Goal: Task Accomplishment & Management: Manage account settings

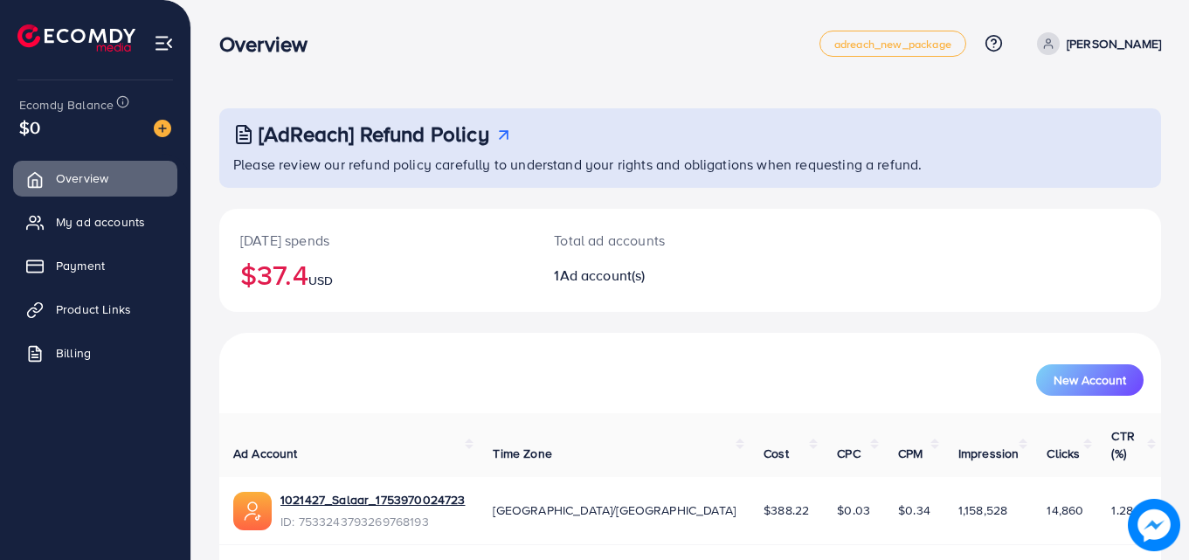
scroll to position [41, 0]
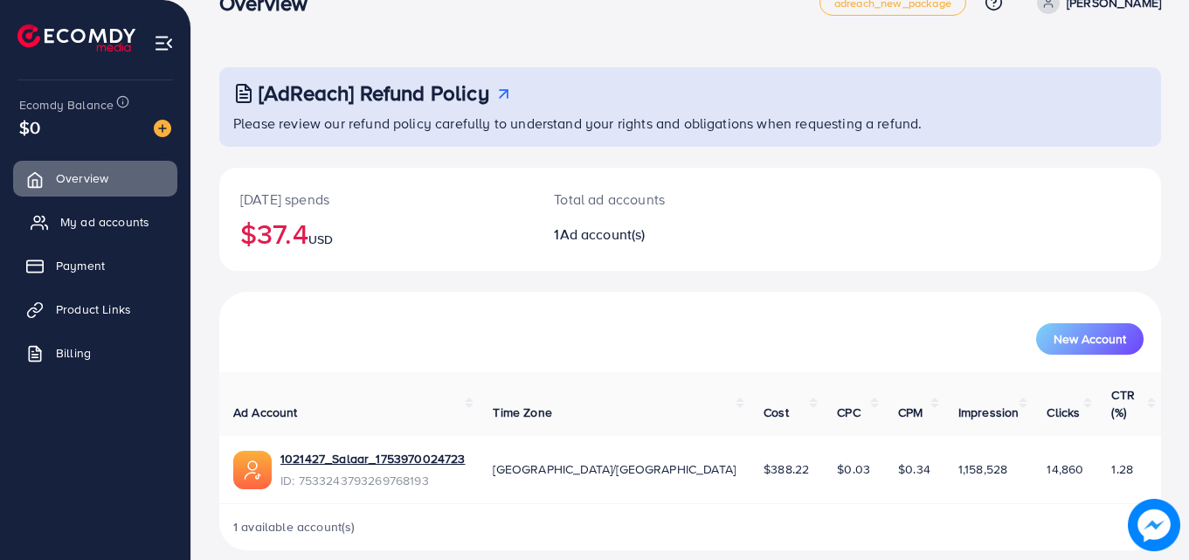
click at [82, 224] on span "My ad accounts" at bounding box center [104, 221] width 89 height 17
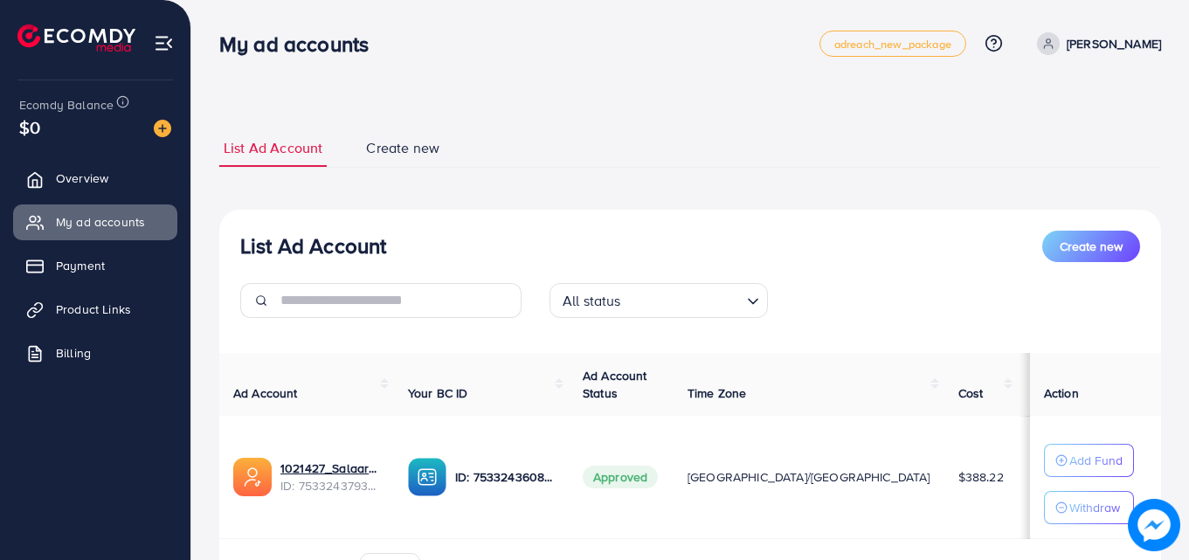
click at [959, 479] on span "$388.22" at bounding box center [981, 476] width 45 height 17
click at [1032, 472] on span "$7.29" at bounding box center [1047, 476] width 30 height 17
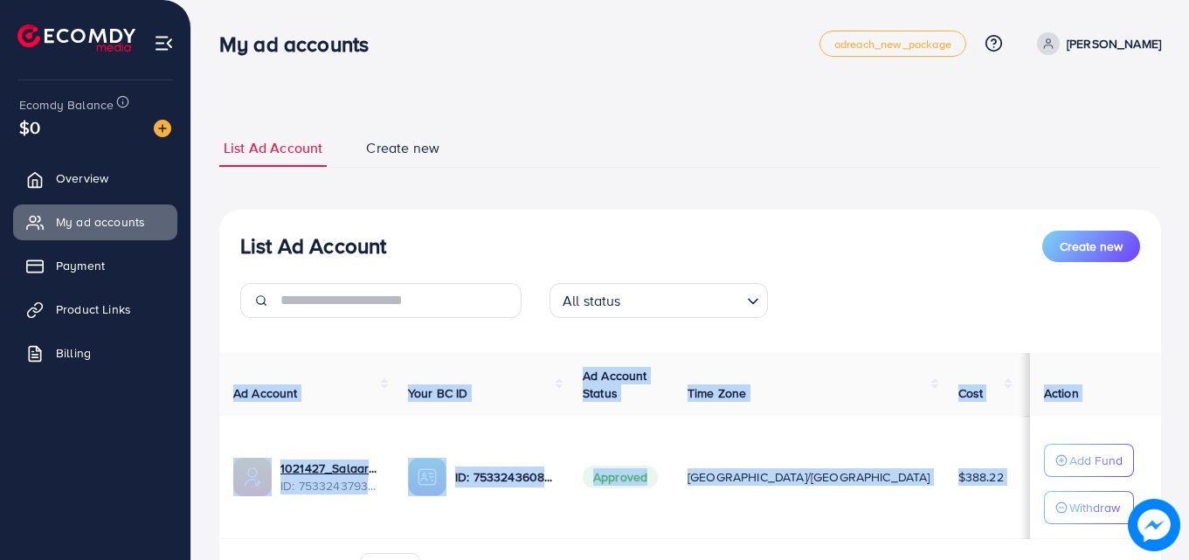
click at [1032, 472] on span "$7.29" at bounding box center [1047, 476] width 30 height 17
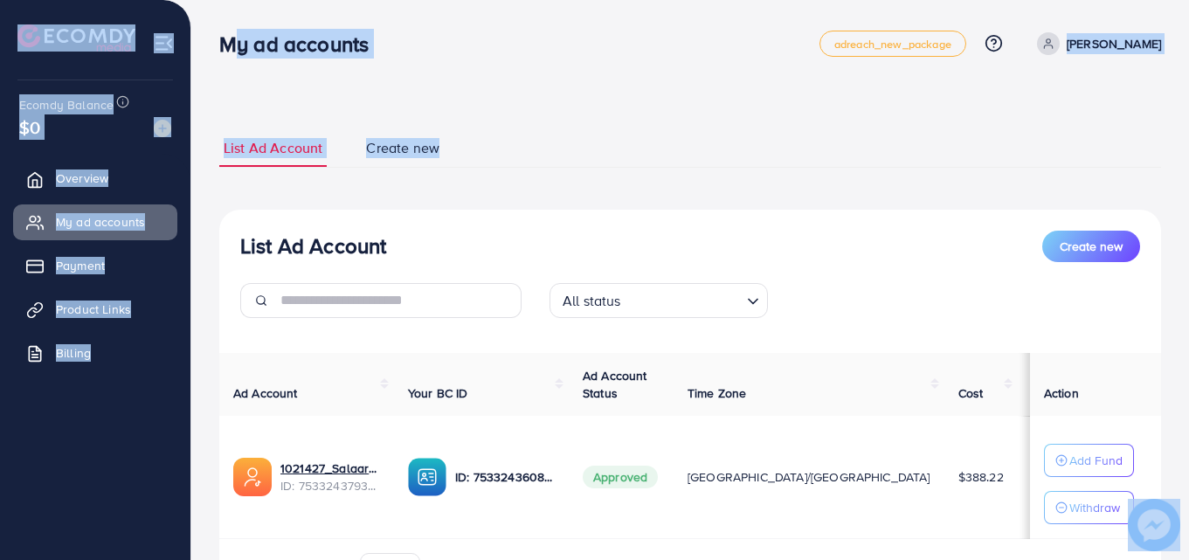
drag, startPoint x: 481, startPoint y: 145, endPoint x: 220, endPoint y: 36, distance: 282.4
click at [221, 36] on div "**********" at bounding box center [594, 332] width 1189 height 665
click at [219, 37] on h3 "My ad accounts" at bounding box center [300, 43] width 163 height 25
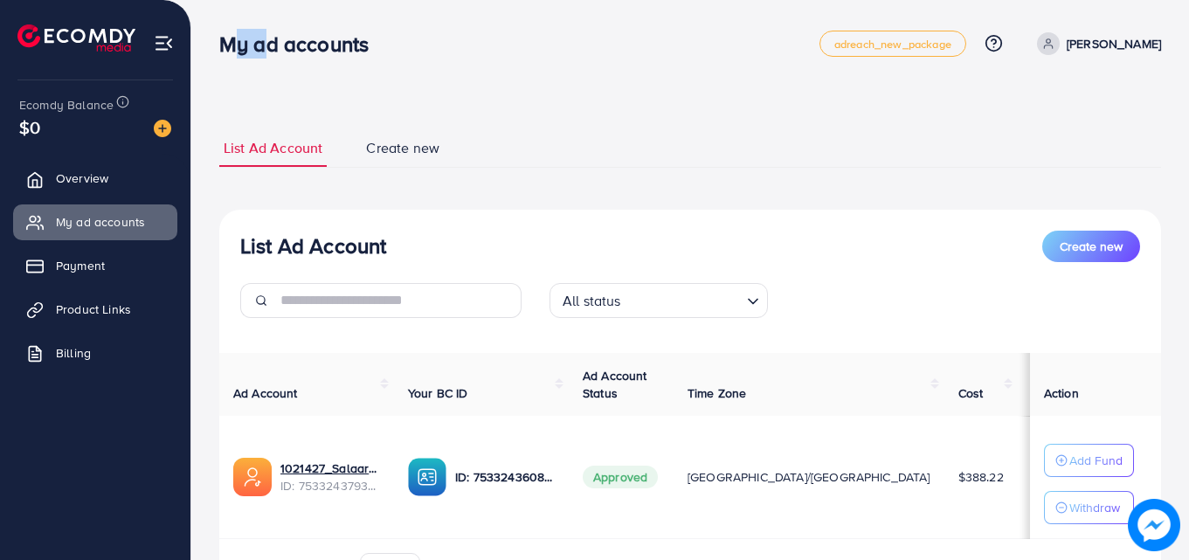
click at [219, 37] on h3 "My ad accounts" at bounding box center [300, 43] width 163 height 25
click at [242, 37] on h3 "My ad accounts" at bounding box center [300, 43] width 163 height 25
click at [273, 43] on h3 "My ad accounts" at bounding box center [300, 43] width 163 height 25
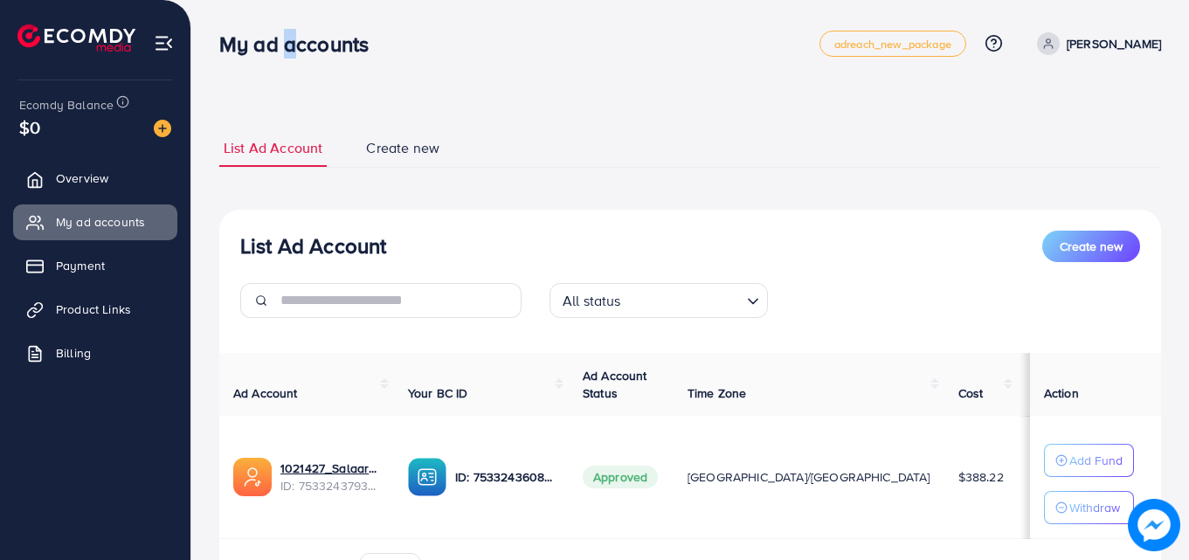
click at [273, 43] on h3 "My ad accounts" at bounding box center [300, 43] width 163 height 25
click at [252, 50] on h3 "My ad accounts" at bounding box center [300, 43] width 163 height 25
click at [286, 44] on h3 "My ad accounts" at bounding box center [300, 43] width 163 height 25
click at [278, 44] on h3 "My ad accounts" at bounding box center [300, 43] width 163 height 25
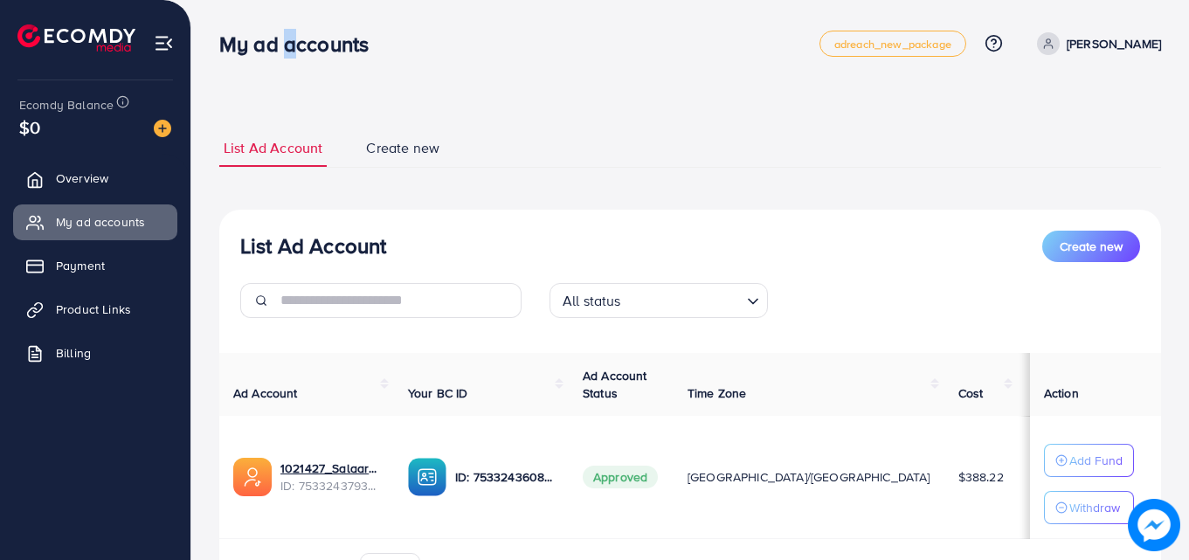
click at [278, 44] on h3 "My ad accounts" at bounding box center [300, 43] width 163 height 25
click at [253, 46] on h3 "My ad accounts" at bounding box center [300, 43] width 163 height 25
click at [245, 46] on h3 "My ad accounts" at bounding box center [300, 43] width 163 height 25
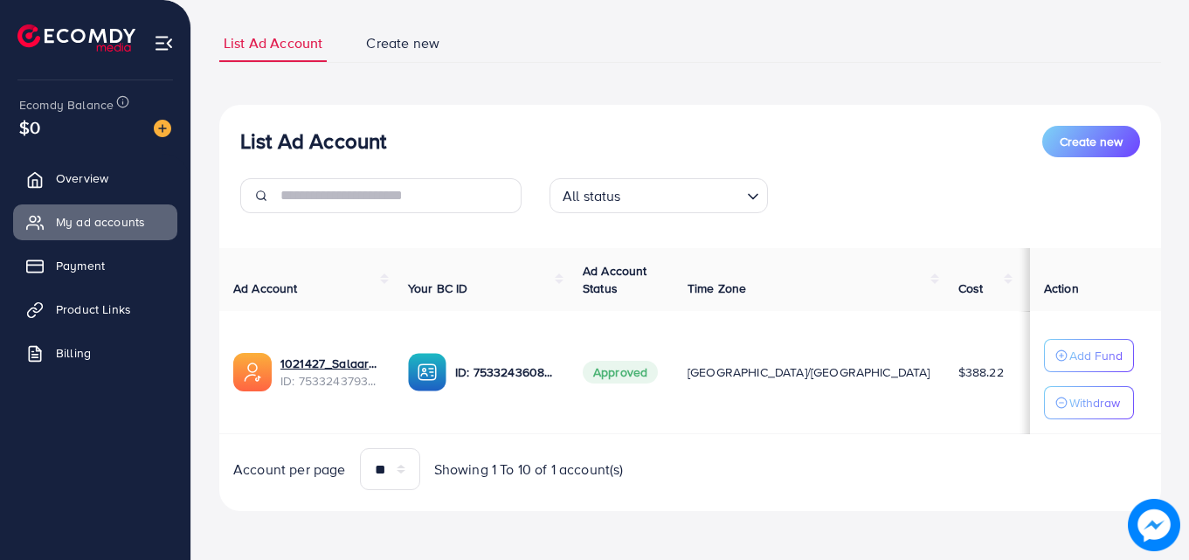
scroll to position [105, 0]
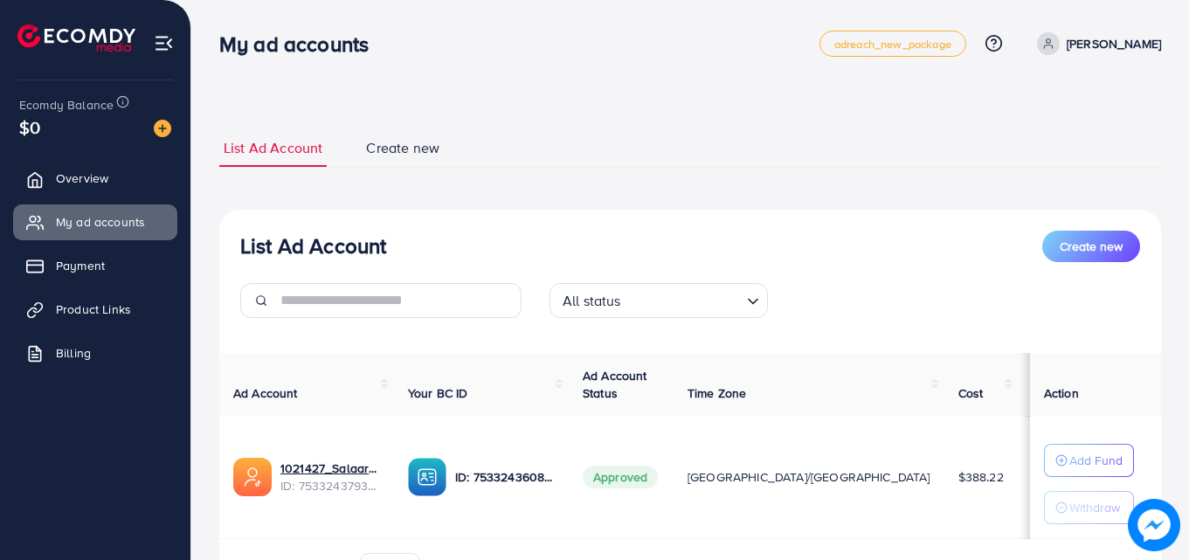
scroll to position [105, 0]
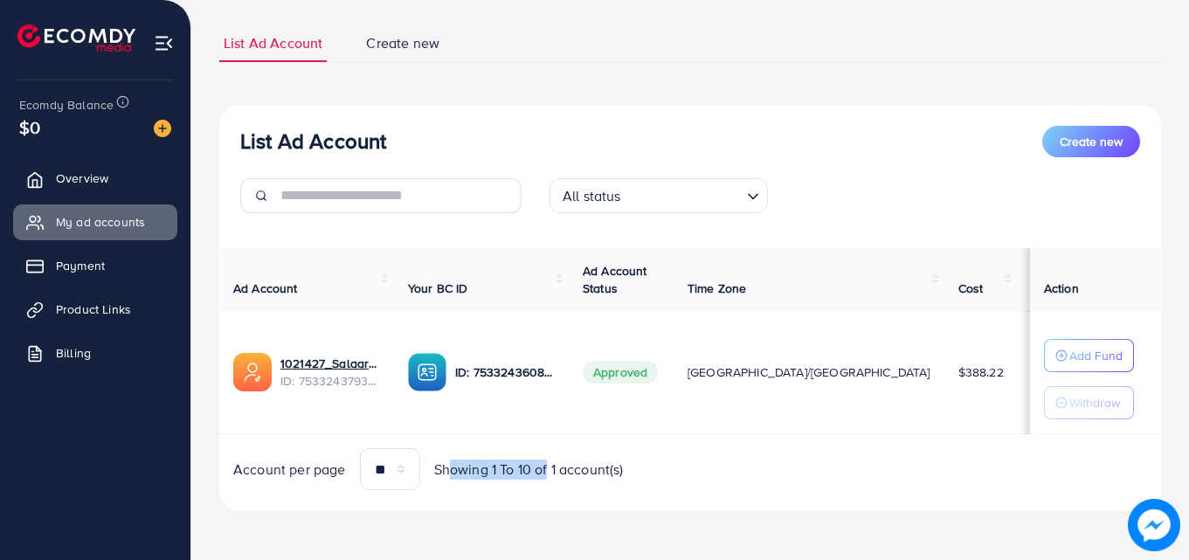
drag, startPoint x: 446, startPoint y: 467, endPoint x: 551, endPoint y: 496, distance: 108.8
click at [551, 496] on div "List Ad Account Create new All status Loading... Ad Account Your BC ID Ad Accou…" at bounding box center [690, 308] width 942 height 407
click at [565, 465] on span "Showing 1 To 10 of 1 account(s)" at bounding box center [529, 470] width 190 height 20
click at [558, 469] on span "Showing 1 To 10 of 1 account(s)" at bounding box center [529, 470] width 190 height 20
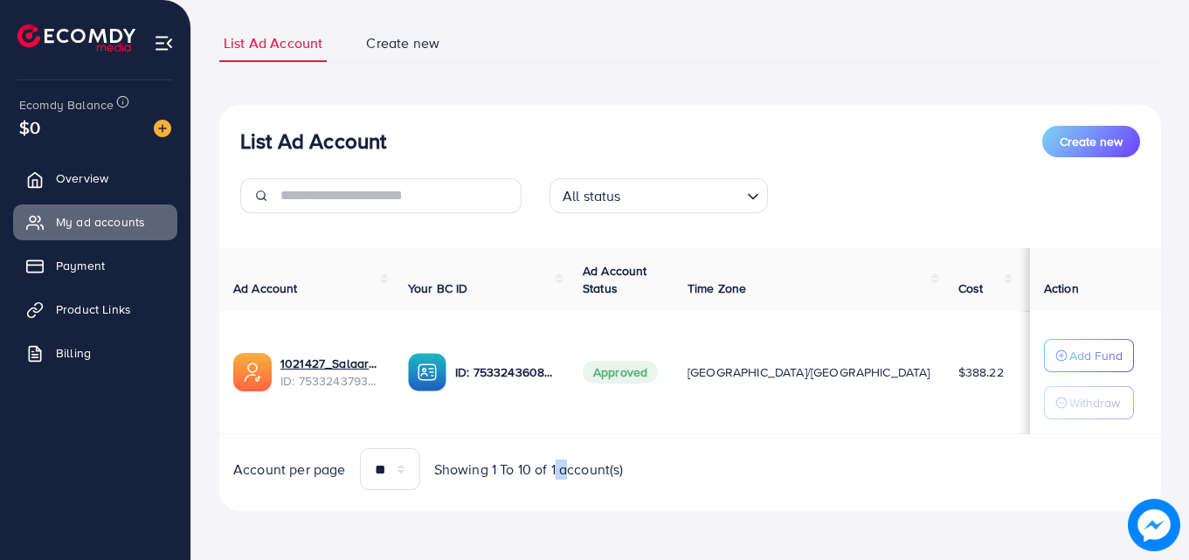
click at [558, 469] on span "Showing 1 To 10 of 1 account(s)" at bounding box center [529, 470] width 190 height 20
click at [556, 470] on span "Showing 1 To 10 of 1 account(s)" at bounding box center [529, 470] width 190 height 20
click at [538, 473] on span "Showing 1 To 10 of 1 account(s)" at bounding box center [529, 470] width 190 height 20
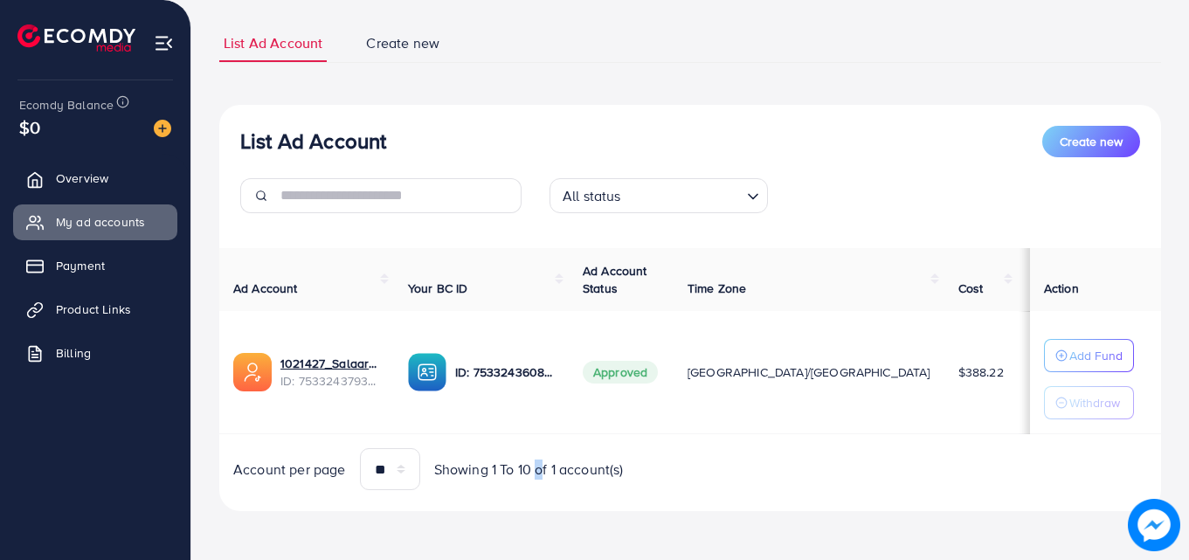
click at [524, 473] on span "Showing 1 To 10 of 1 account(s)" at bounding box center [529, 470] width 190 height 20
click at [524, 474] on span "Showing 1 To 10 of 1 account(s)" at bounding box center [529, 470] width 190 height 20
click at [514, 474] on span "Showing 1 To 10 of 1 account(s)" at bounding box center [529, 470] width 190 height 20
click at [513, 474] on span "Showing 1 To 10 of 1 account(s)" at bounding box center [529, 470] width 190 height 20
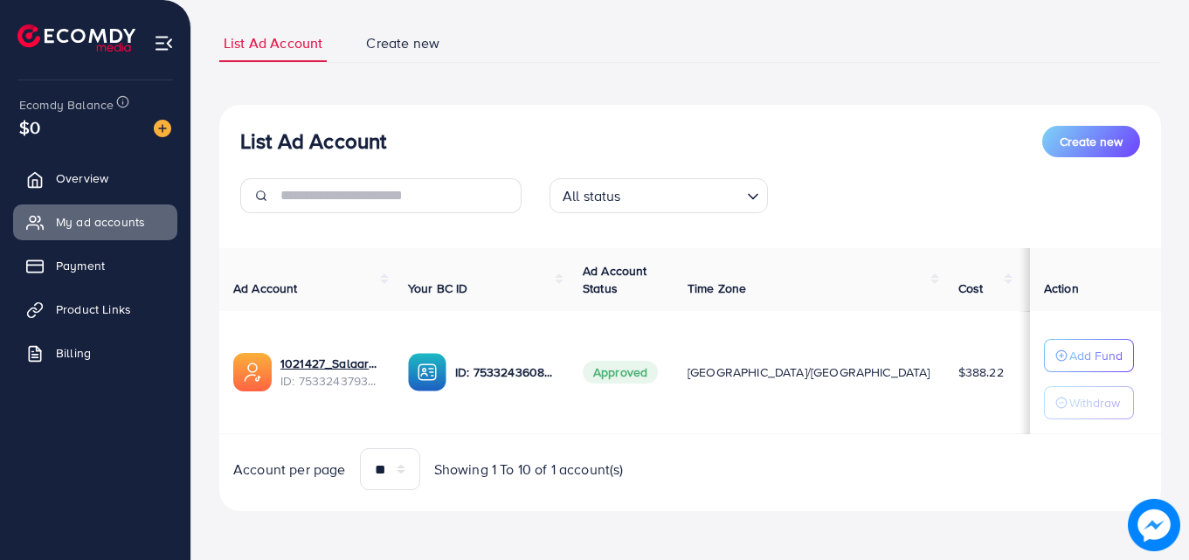
click at [504, 474] on span "Showing 1 To 10 of 1 account(s)" at bounding box center [529, 470] width 190 height 20
click at [492, 473] on span "Showing 1 To 10 of 1 account(s)" at bounding box center [529, 470] width 190 height 20
click at [517, 470] on span "Showing 1 To 10 of 1 account(s)" at bounding box center [529, 470] width 190 height 20
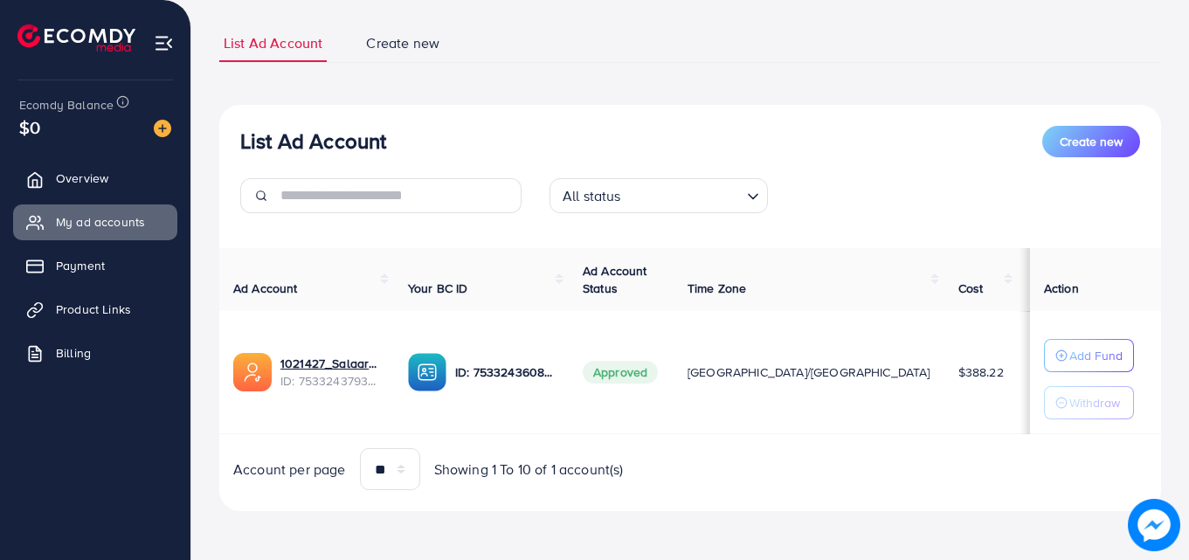
click at [526, 474] on span "Showing 1 To 10 of 1 account(s)" at bounding box center [529, 470] width 190 height 20
click at [519, 471] on span "Showing 1 To 10 of 1 account(s)" at bounding box center [529, 470] width 190 height 20
click at [537, 474] on span "Showing 1 To 10 of 1 account(s)" at bounding box center [529, 470] width 190 height 20
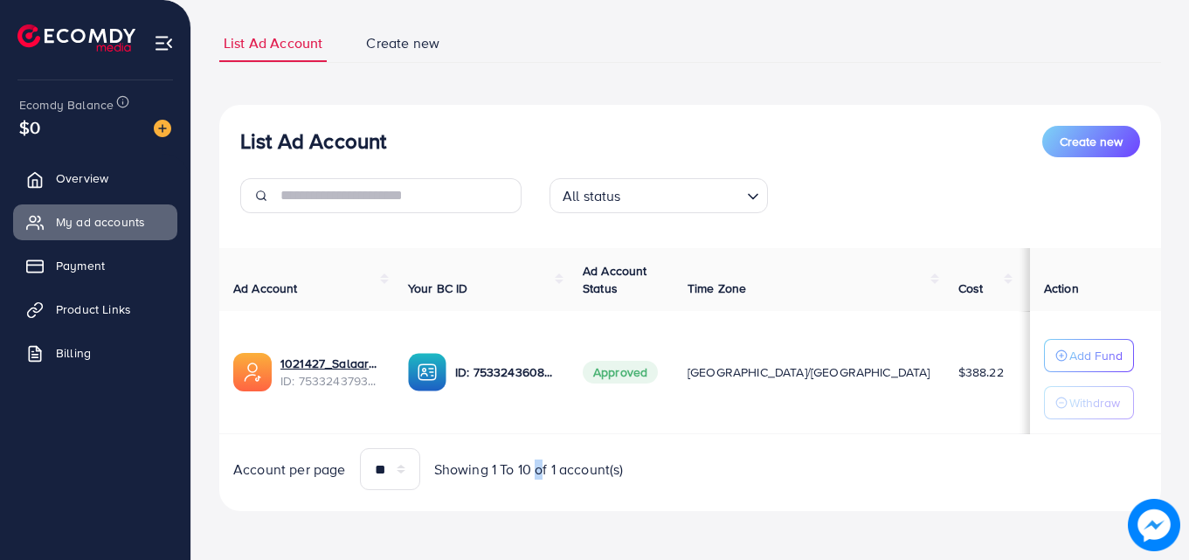
click at [537, 474] on span "Showing 1 To 10 of 1 account(s)" at bounding box center [529, 470] width 190 height 20
click at [551, 473] on span "Showing 1 To 10 of 1 account(s)" at bounding box center [529, 470] width 190 height 20
click at [555, 473] on span "Showing 1 To 10 of 1 account(s)" at bounding box center [529, 470] width 190 height 20
click at [565, 474] on span "Showing 1 To 10 of 1 account(s)" at bounding box center [529, 470] width 190 height 20
